Goal: Task Accomplishment & Management: Complete application form

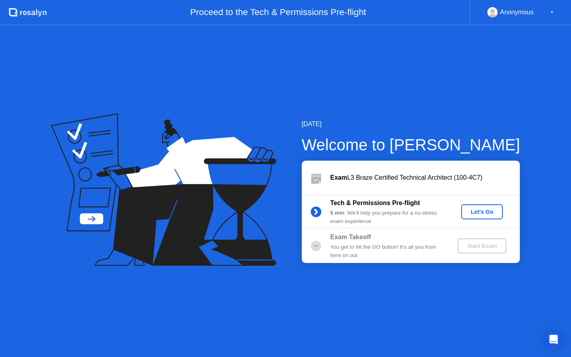
click at [492, 213] on div "Let's Go" at bounding box center [481, 212] width 35 height 6
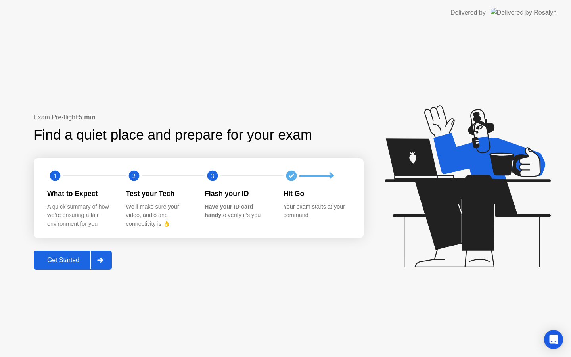
click at [72, 253] on button "Get Started" at bounding box center [73, 260] width 78 height 19
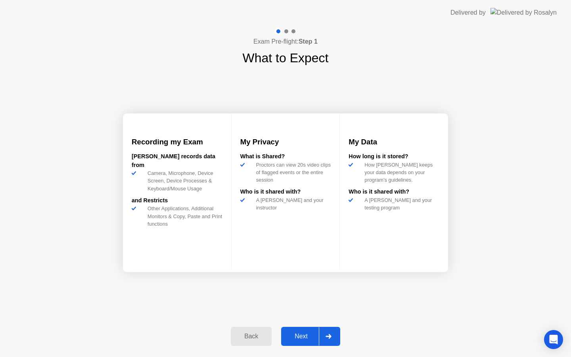
click at [288, 331] on button "Next" at bounding box center [310, 336] width 59 height 19
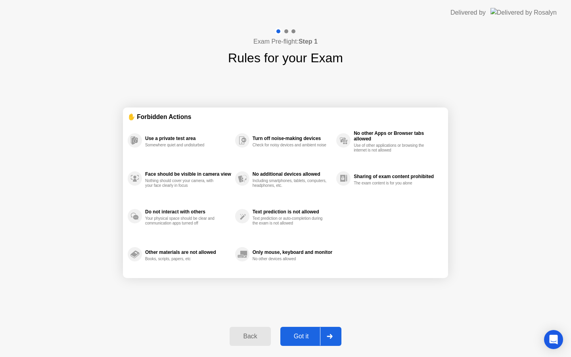
click at [304, 333] on div "Got it" at bounding box center [301, 336] width 37 height 7
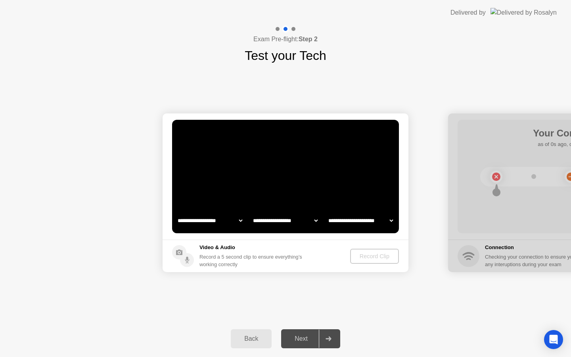
select select "**********"
select select "*******"
click at [368, 254] on div "Record Clip" at bounding box center [375, 256] width 42 height 6
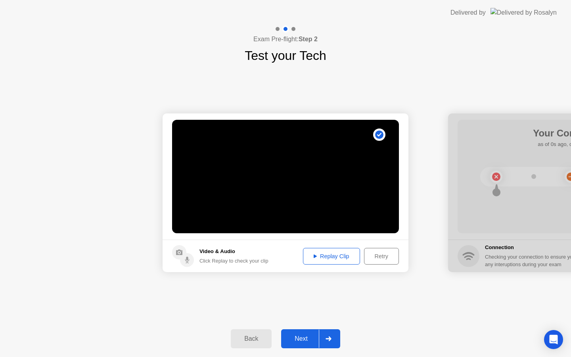
click at [330, 257] on div "Replay Clip" at bounding box center [332, 256] width 52 height 6
click at [385, 261] on button "Retry" at bounding box center [381, 256] width 35 height 17
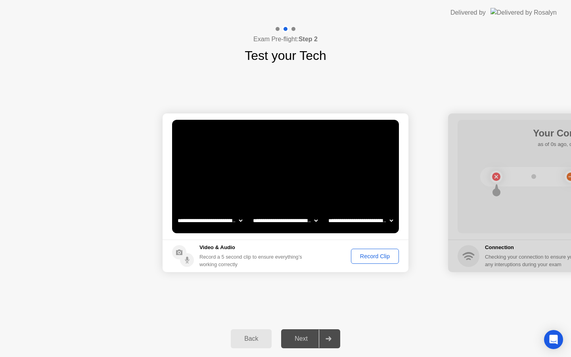
click at [378, 256] on div "Record Clip" at bounding box center [375, 256] width 42 height 6
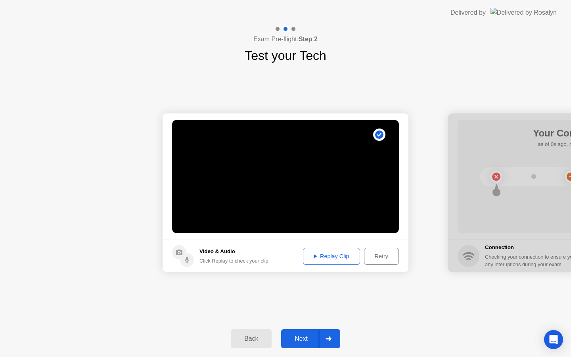
click at [344, 255] on div "Replay Clip" at bounding box center [332, 256] width 52 height 6
click at [309, 339] on div "Next" at bounding box center [301, 338] width 35 height 7
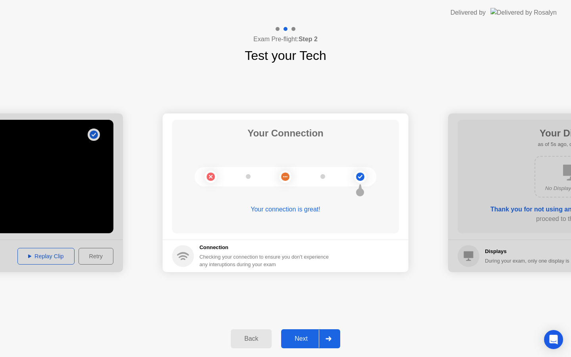
click at [305, 345] on button "Next" at bounding box center [310, 338] width 59 height 19
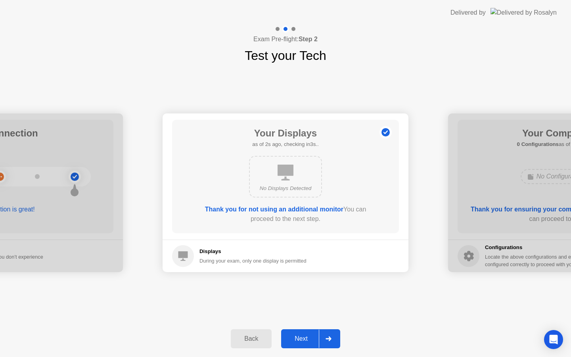
click at [301, 331] on button "Next" at bounding box center [310, 338] width 59 height 19
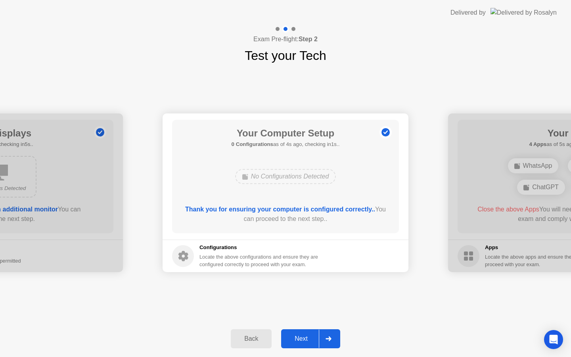
click at [295, 339] on div "Next" at bounding box center [301, 338] width 35 height 7
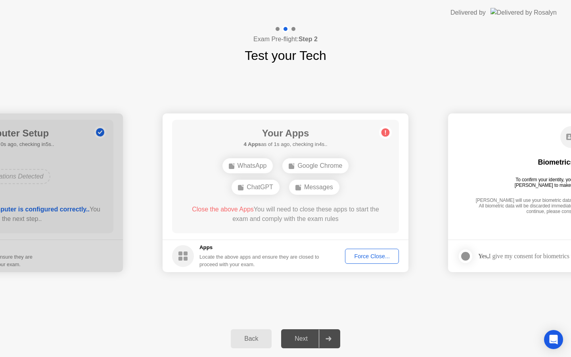
click at [371, 253] on div "Force Close..." at bounding box center [372, 256] width 48 height 6
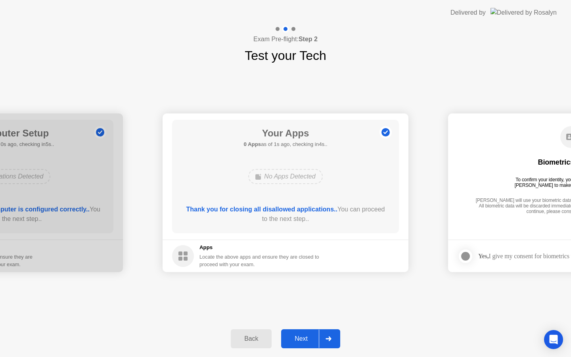
click at [294, 336] on div "Next" at bounding box center [301, 338] width 35 height 7
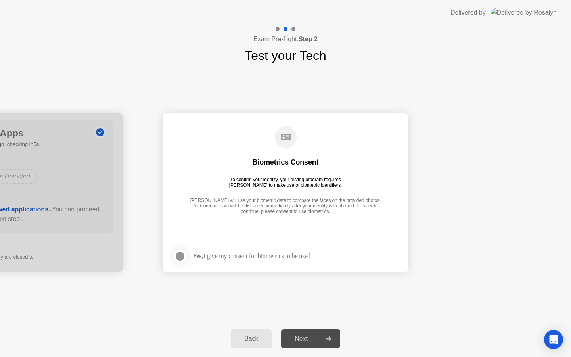
click at [182, 253] on div at bounding box center [180, 256] width 10 height 10
click at [297, 337] on div "Next" at bounding box center [301, 338] width 35 height 7
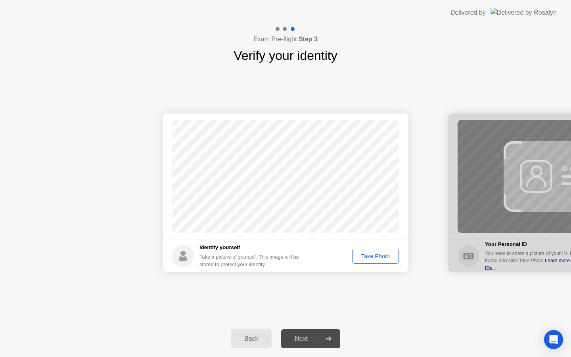
click at [375, 257] on div "Take Photo" at bounding box center [375, 256] width 41 height 6
click at [375, 257] on div "Retake" at bounding box center [380, 256] width 31 height 6
click at [375, 257] on div "Take Photo" at bounding box center [375, 256] width 41 height 6
click at [302, 339] on div "Next" at bounding box center [301, 338] width 35 height 7
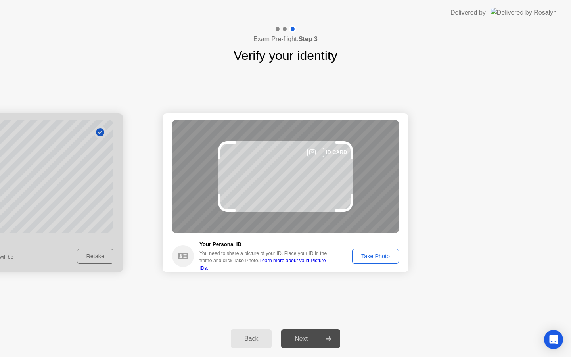
click at [380, 257] on div "Take Photo" at bounding box center [375, 256] width 41 height 6
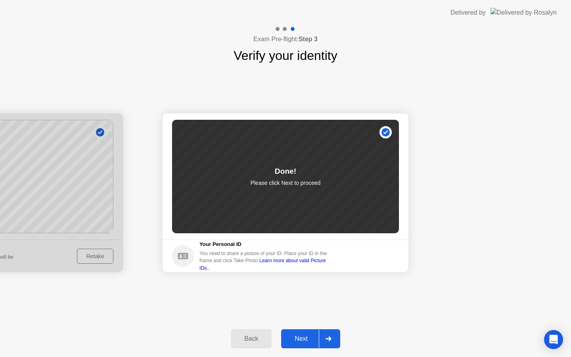
click at [297, 336] on div "Next" at bounding box center [301, 338] width 35 height 7
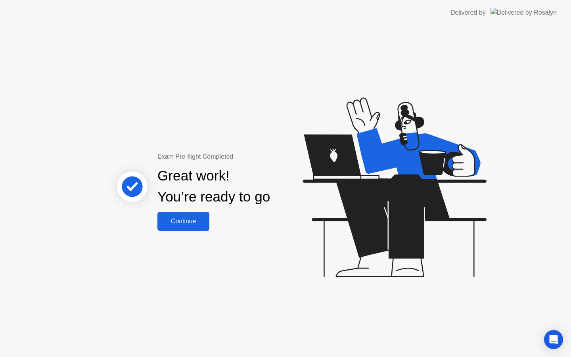
click at [184, 227] on button "Continue" at bounding box center [183, 221] width 52 height 19
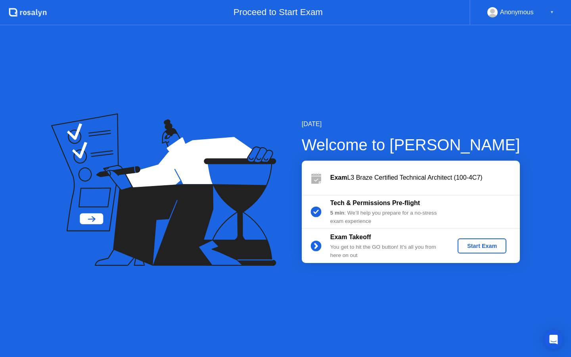
click at [470, 244] on div "Start Exam" at bounding box center [482, 246] width 42 height 6
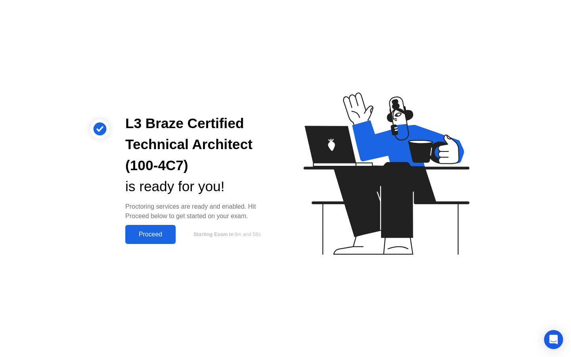
click at [151, 226] on button "Proceed" at bounding box center [150, 234] width 50 height 19
